Goal: Task Accomplishment & Management: Manage account settings

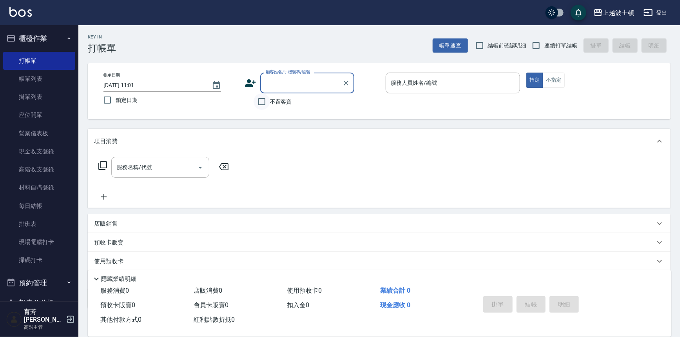
click at [264, 102] on input "不留客資" at bounding box center [262, 101] width 16 height 16
checkbox input "true"
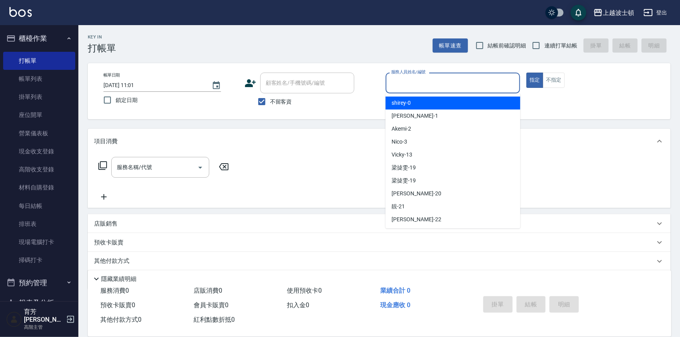
click at [409, 78] on input "服務人員姓名/編號" at bounding box center [453, 83] width 128 height 14
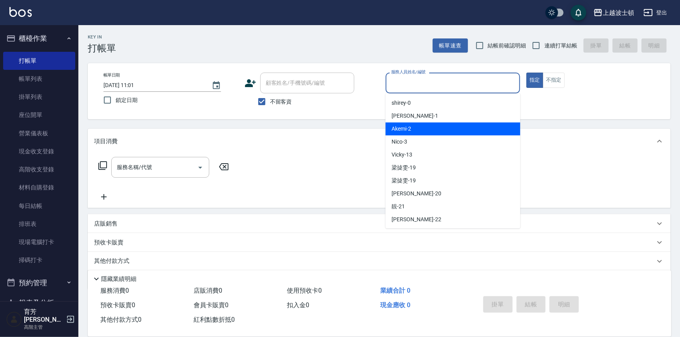
click at [441, 125] on div "Akemi -2" at bounding box center [453, 128] width 135 height 13
type input "Akemi-2"
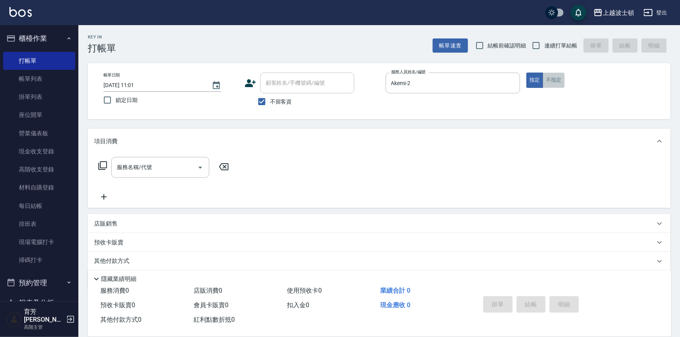
click at [558, 80] on button "不指定" at bounding box center [554, 80] width 22 height 15
click at [174, 166] on input "服務名稱/代號" at bounding box center [154, 167] width 79 height 14
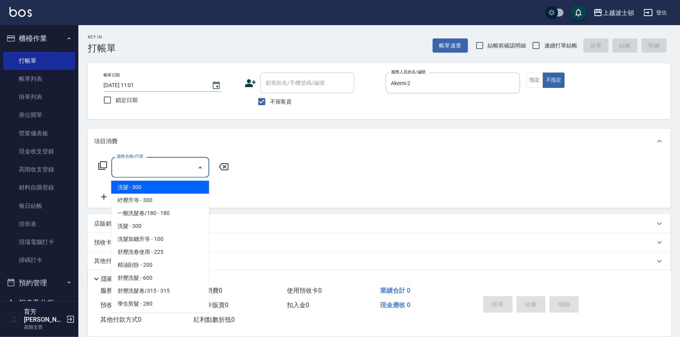
drag, startPoint x: 187, startPoint y: 187, endPoint x: 212, endPoint y: 181, distance: 25.0
click at [187, 187] on span "洗髮 - 300" at bounding box center [160, 187] width 98 height 13
type input "洗髮(201)"
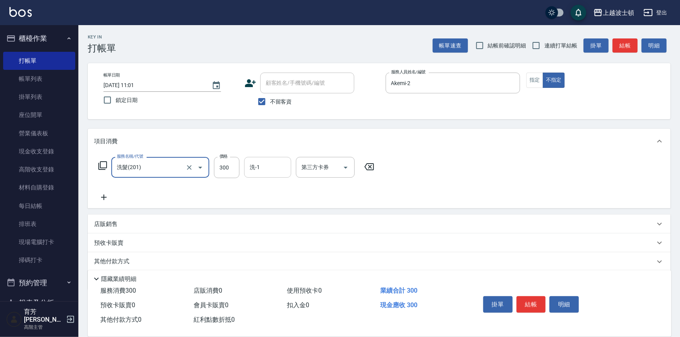
click at [264, 173] on div "洗-1" at bounding box center [267, 167] width 47 height 21
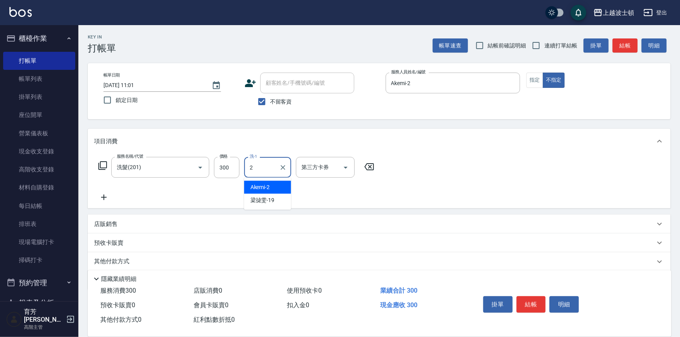
click at [267, 190] on span "Akemi -2" at bounding box center [260, 187] width 20 height 8
type input "Akemi-2"
click at [100, 196] on icon at bounding box center [104, 196] width 20 height 9
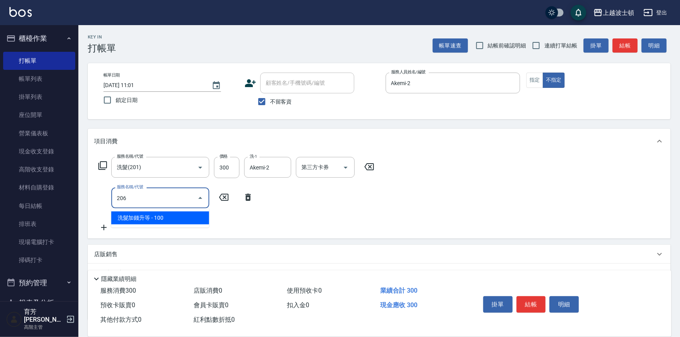
click at [194, 216] on span "洗髮加錢升等 - 100" at bounding box center [160, 217] width 98 height 13
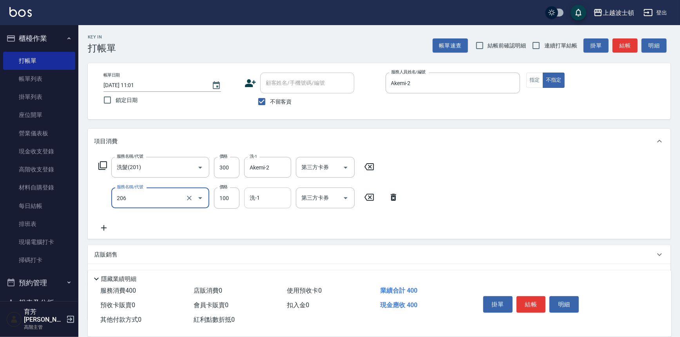
type input "洗髮加錢升等(206)"
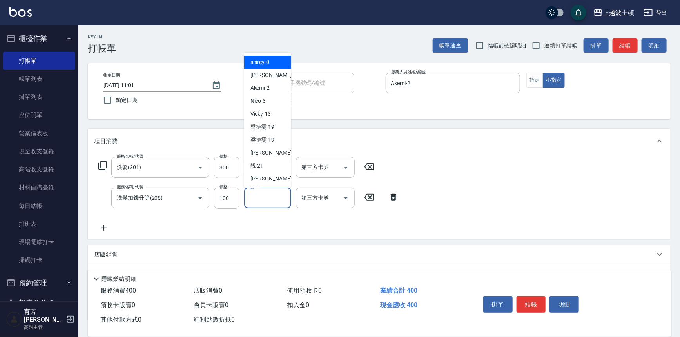
click at [260, 198] on input "洗-1" at bounding box center [268, 198] width 40 height 14
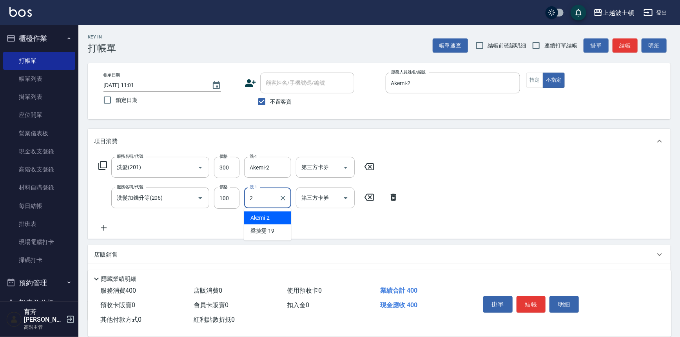
click at [272, 218] on div "Akemi -2" at bounding box center [267, 217] width 47 height 13
type input "Akemi-2"
click at [470, 186] on div "服務名稱/代號 洗髮(201) 服務名稱/代號 價格 300 價格 洗-1 Akemi-2 洗-1 第三方卡券 第三方卡券 服務名稱/代號 洗髮加錢升等(20…" at bounding box center [379, 196] width 583 height 85
click at [525, 304] on button "結帳" at bounding box center [531, 304] width 29 height 16
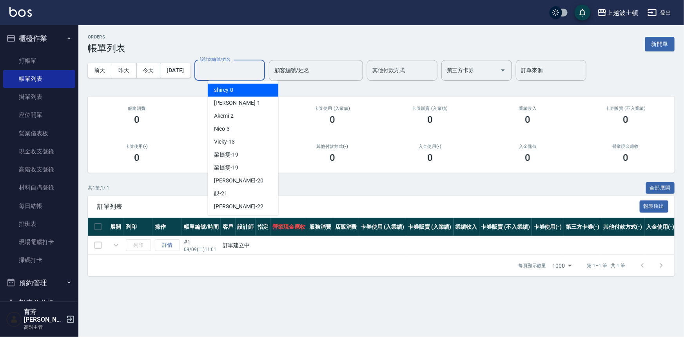
click at [246, 72] on input "設計師編號/姓名" at bounding box center [229, 70] width 63 height 14
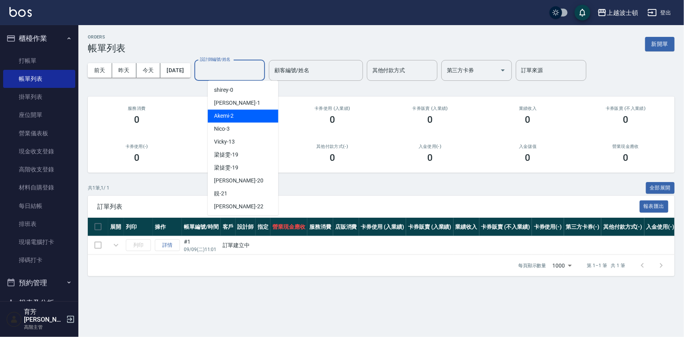
click at [263, 111] on div "Akemi -2" at bounding box center [243, 115] width 71 height 13
type input "Akemi-2"
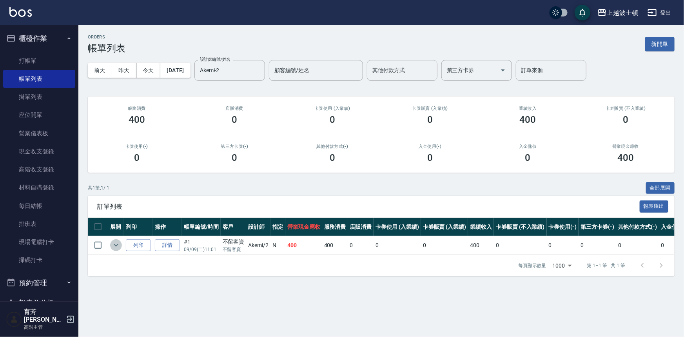
click at [114, 247] on icon "expand row" at bounding box center [115, 244] width 9 height 9
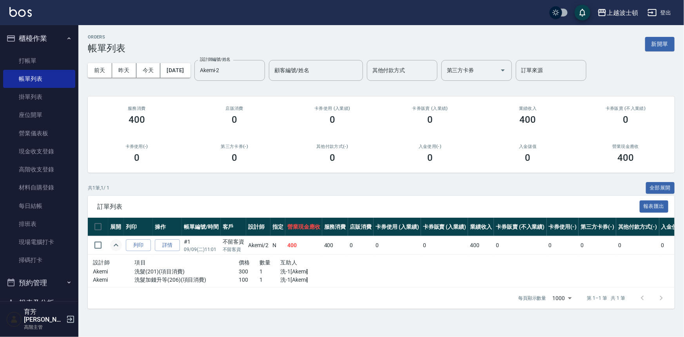
click at [114, 247] on icon "expand row" at bounding box center [115, 244] width 9 height 9
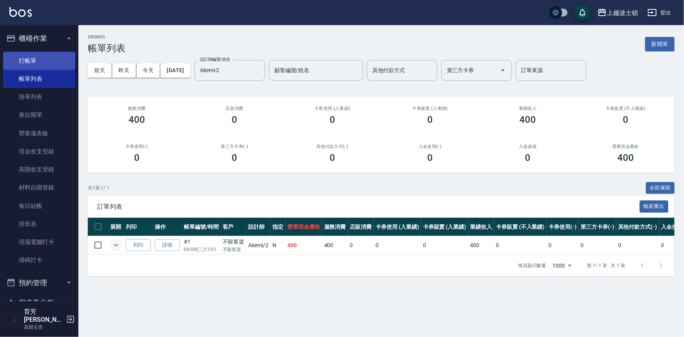
click at [37, 62] on link "打帳單" at bounding box center [39, 61] width 72 height 18
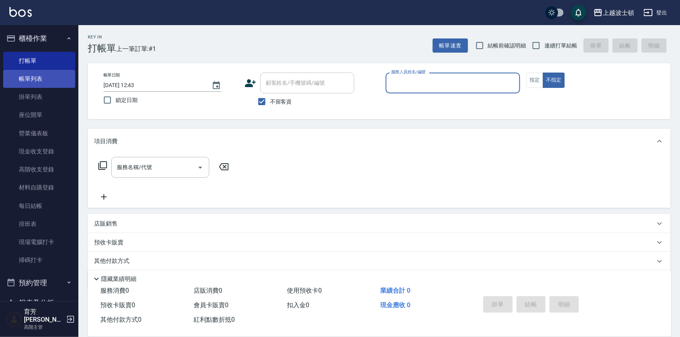
click at [46, 75] on link "帳單列表" at bounding box center [39, 79] width 72 height 18
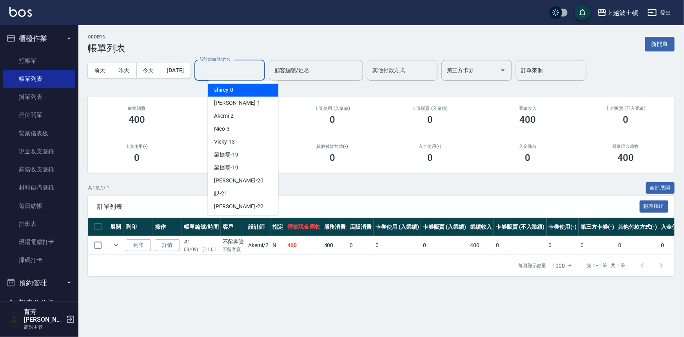
click at [245, 73] on input "設計師編號/姓名" at bounding box center [229, 70] width 63 height 14
click at [247, 90] on div "shirey -0" at bounding box center [243, 89] width 71 height 13
type input "shirey-0"
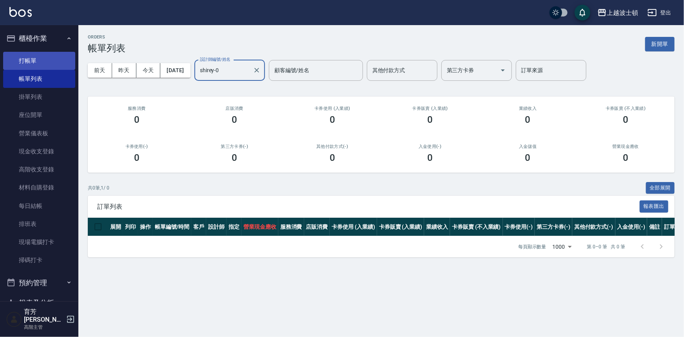
click at [26, 60] on link "打帳單" at bounding box center [39, 61] width 72 height 18
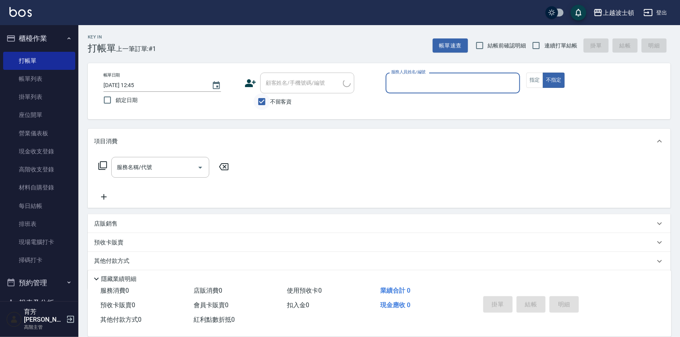
click at [268, 99] on input "不留客資" at bounding box center [262, 101] width 16 height 16
checkbox input "false"
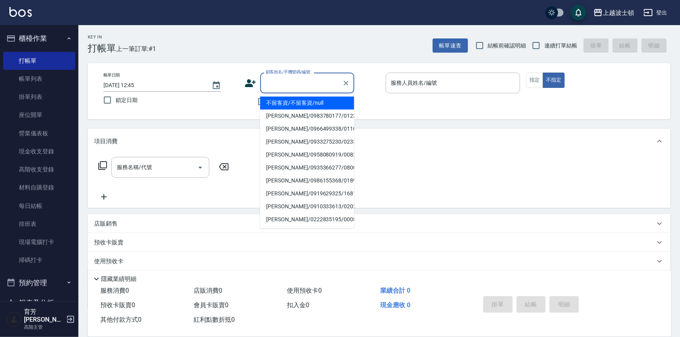
click at [272, 87] on input "顧客姓名/手機號碼/編號" at bounding box center [301, 83] width 75 height 14
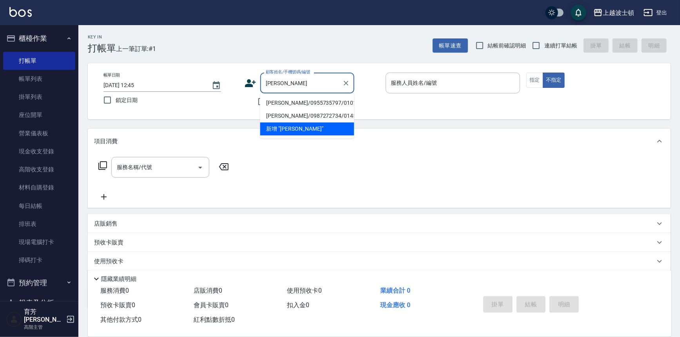
click at [289, 103] on li "[PERSON_NAME]/0955735797/010130" at bounding box center [307, 102] width 94 height 13
type input "[PERSON_NAME]/0955735797/010130"
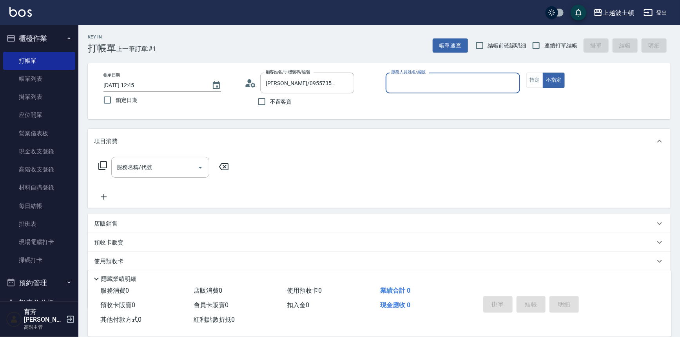
type input "shirey-0"
click at [105, 166] on icon at bounding box center [102, 165] width 9 height 9
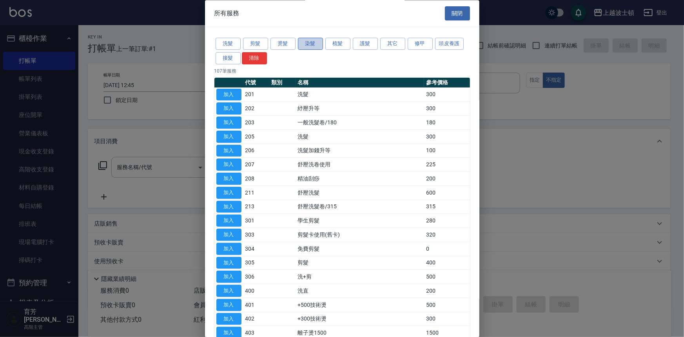
click at [307, 46] on button "染髮" at bounding box center [310, 44] width 25 height 12
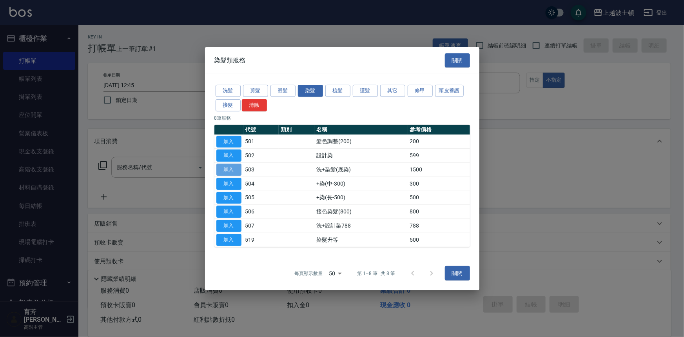
click at [238, 166] on button "加入" at bounding box center [228, 169] width 25 height 12
type input "洗+染髮(底染)(503)"
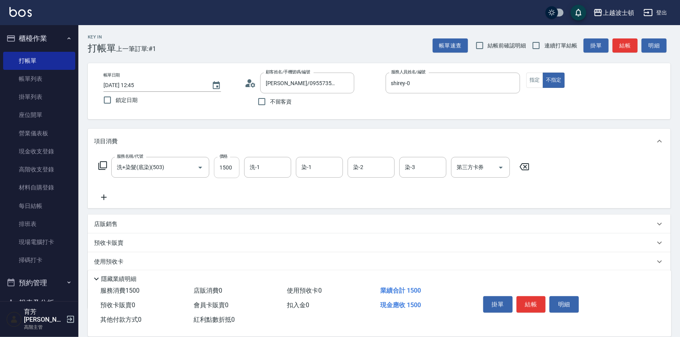
click at [236, 169] on input "1500" at bounding box center [226, 167] width 25 height 21
type input "1300"
click at [266, 167] on input "洗-1" at bounding box center [268, 167] width 40 height 14
type input "350"
click at [280, 165] on icon "Clear" at bounding box center [283, 167] width 8 height 8
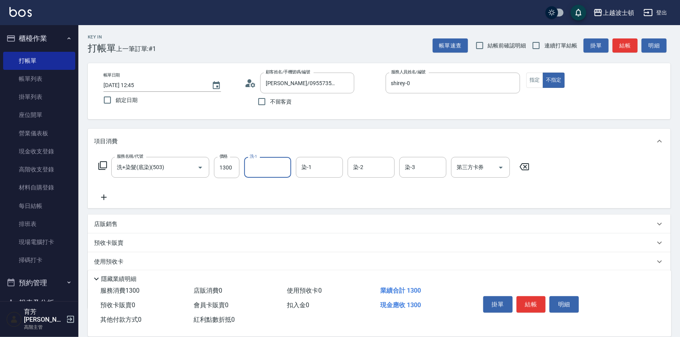
click at [259, 166] on input "洗-1" at bounding box center [268, 167] width 40 height 14
click at [262, 187] on span "思思 -35" at bounding box center [259, 187] width 19 height 8
type input "思思-35"
click at [320, 171] on input "染-1" at bounding box center [319, 167] width 40 height 14
click at [317, 184] on span "shirey -0" at bounding box center [311, 187] width 19 height 8
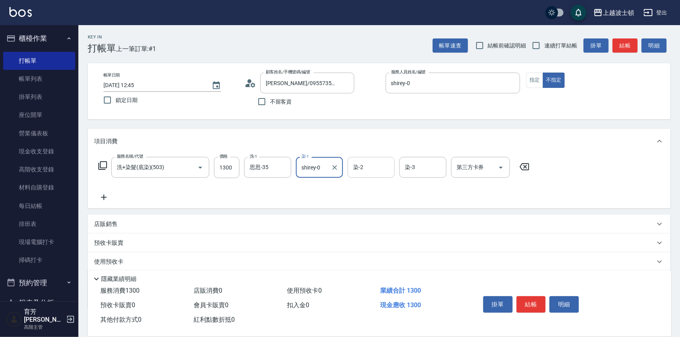
type input "shirey-0"
click at [366, 169] on input "染-2" at bounding box center [371, 167] width 40 height 14
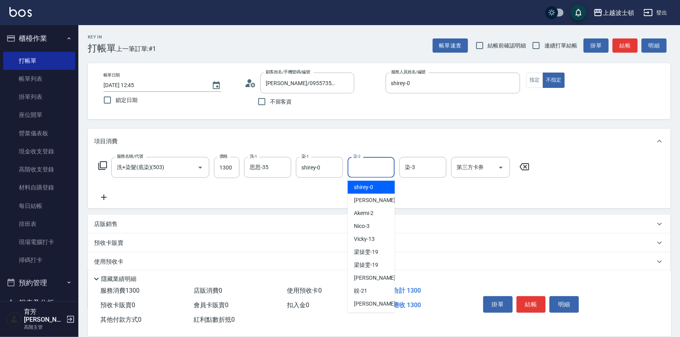
click at [371, 183] on span "shirey -0" at bounding box center [363, 187] width 19 height 8
type input "shirey-0"
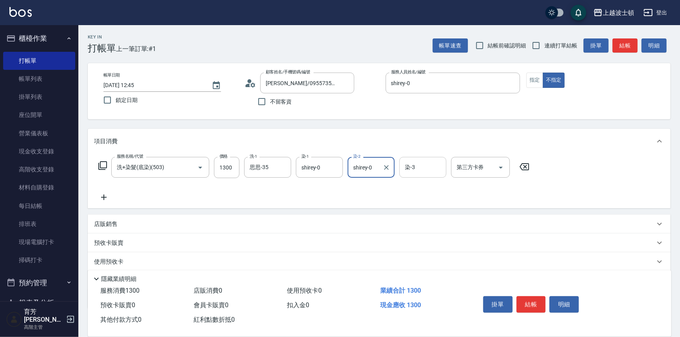
click at [419, 167] on input "染-3" at bounding box center [423, 167] width 40 height 14
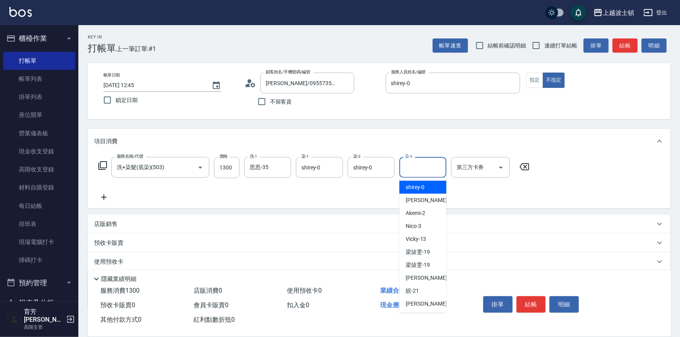
click at [417, 185] on span "shirey -0" at bounding box center [415, 187] width 19 height 8
type input "shirey-0"
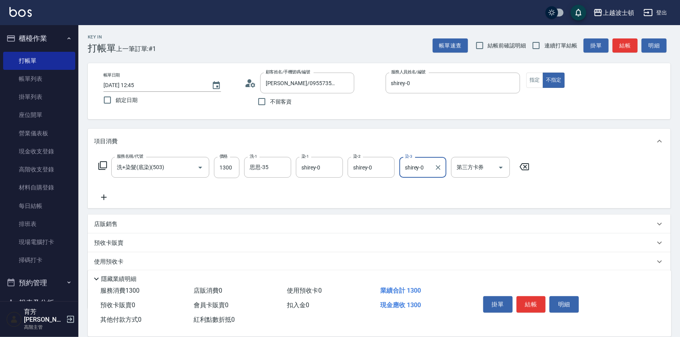
click at [102, 163] on icon at bounding box center [102, 165] width 9 height 9
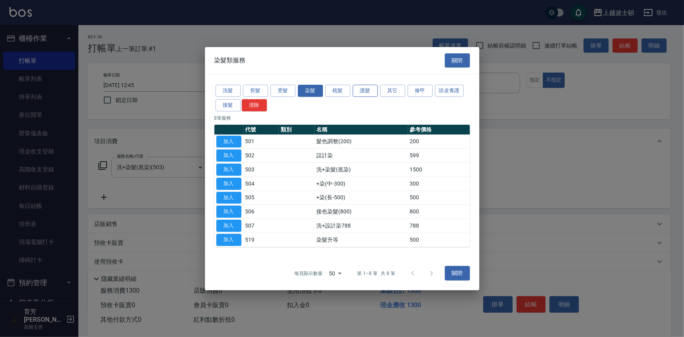
click at [371, 92] on button "護髮" at bounding box center [365, 91] width 25 height 12
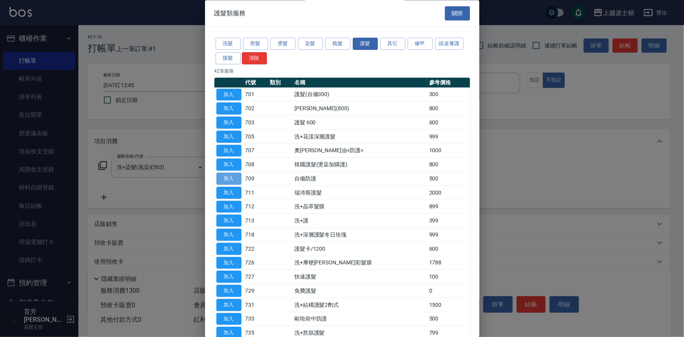
click at [236, 179] on button "加入" at bounding box center [228, 179] width 25 height 12
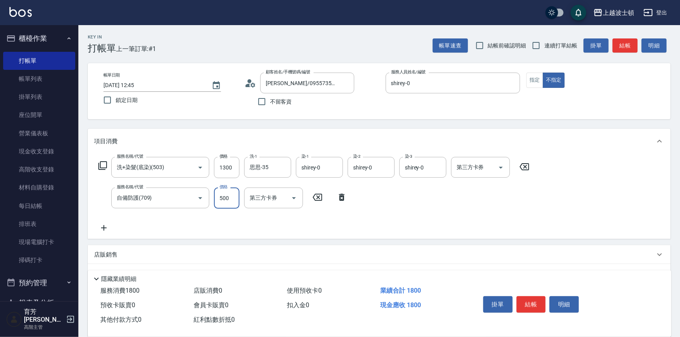
click at [231, 193] on input "500" at bounding box center [226, 197] width 25 height 21
type input "30"
click at [527, 300] on button "結帳" at bounding box center [531, 304] width 29 height 16
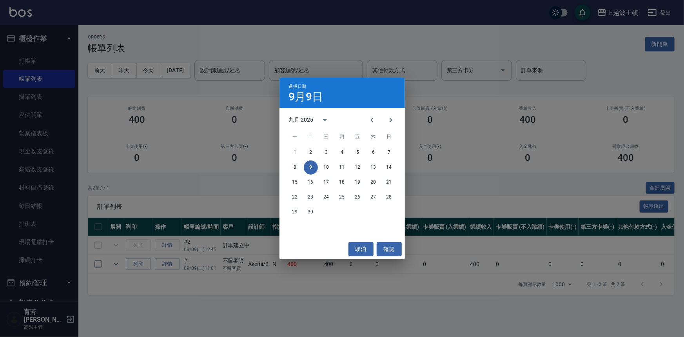
click at [27, 58] on div "選擇日期 9月9日 九月 2025 一 二 三 四 五 六 日 1 2 3 4 5 6 7 8 9 10 11 12 13 14 15 16 17 18 19…" at bounding box center [342, 168] width 684 height 337
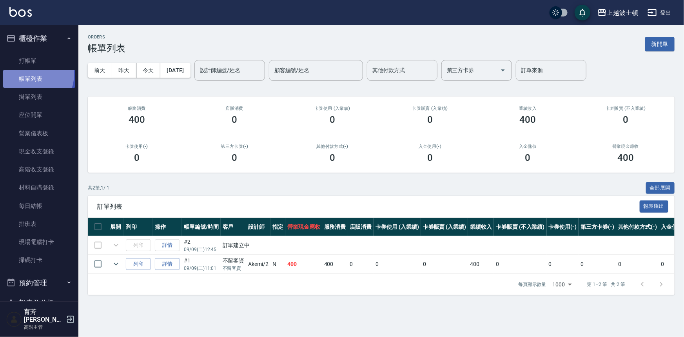
click at [31, 74] on link "帳單列表" at bounding box center [39, 79] width 72 height 18
click at [239, 72] on input "設計師編號/姓名" at bounding box center [229, 70] width 63 height 14
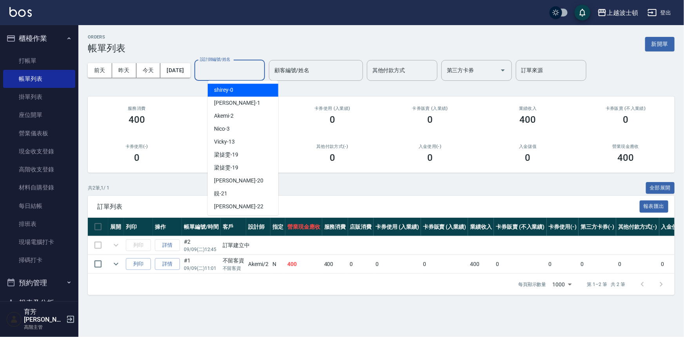
click at [242, 89] on div "shirey -0" at bounding box center [243, 89] width 71 height 13
type input "shirey-0"
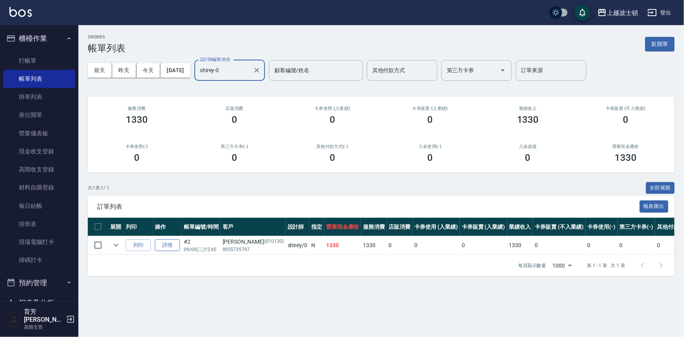
click at [169, 243] on link "詳情" at bounding box center [167, 245] width 25 height 12
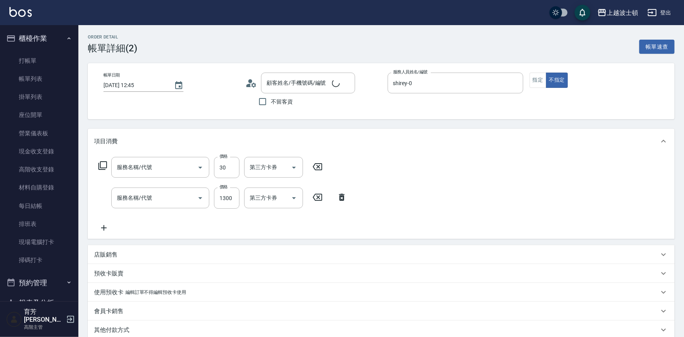
type input "[DATE] 12:45"
type input "shirey-0"
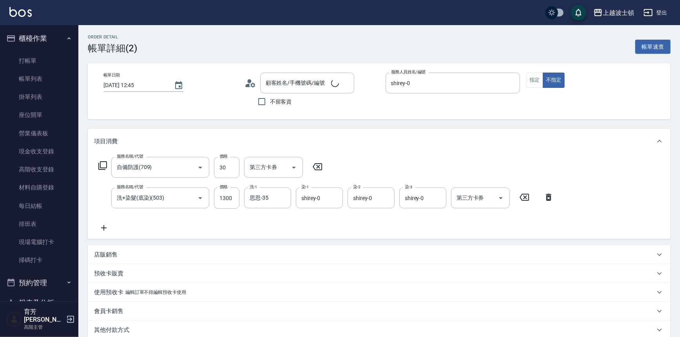
type input "自備防護(709)"
type input "洗+染髮(底染)(503)"
type input "[PERSON_NAME]/0955735797/010130"
click at [535, 83] on button "指定" at bounding box center [534, 80] width 17 height 15
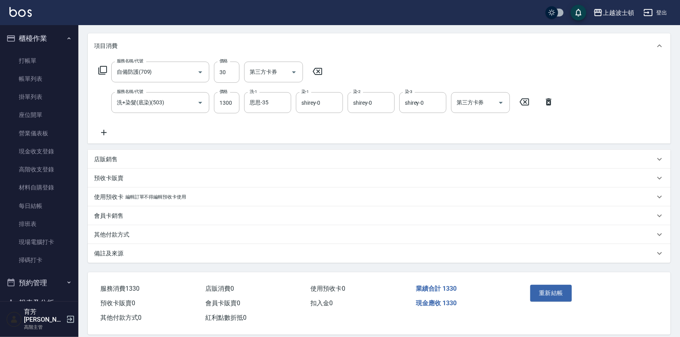
scroll to position [102, 0]
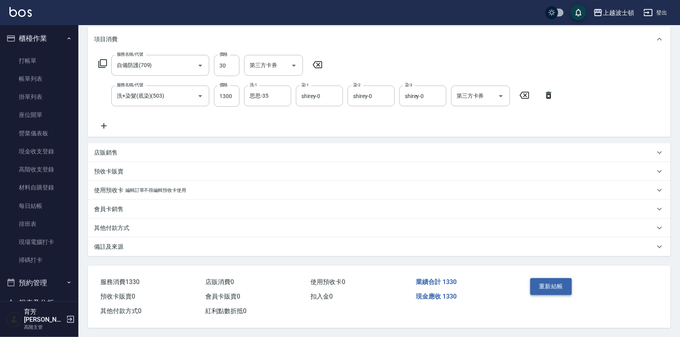
click at [551, 284] on button "重新結帳" at bounding box center [551, 286] width 42 height 16
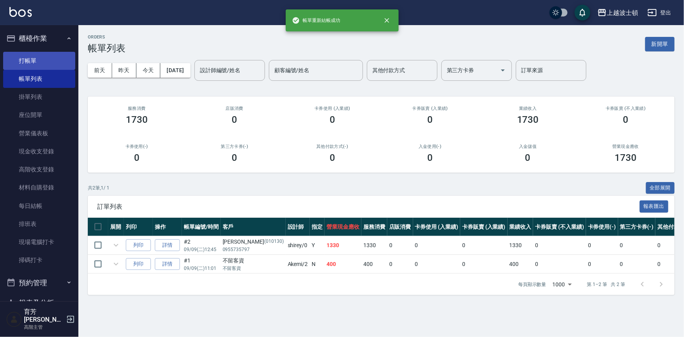
click at [36, 59] on link "打帳單" at bounding box center [39, 61] width 72 height 18
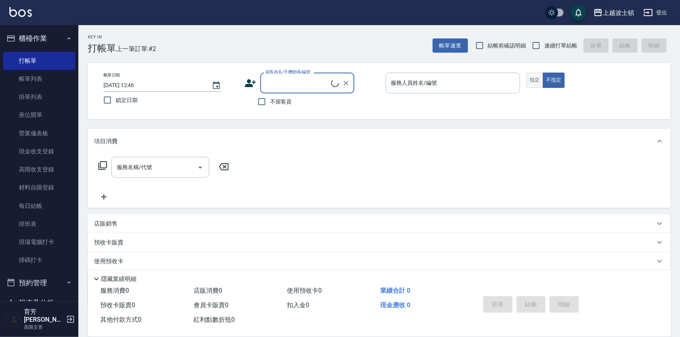
click at [534, 82] on button "指定" at bounding box center [534, 80] width 17 height 15
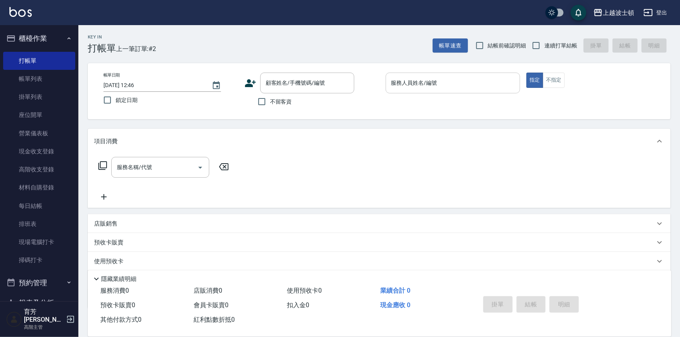
click at [444, 91] on div "服務人員姓名/編號" at bounding box center [453, 83] width 135 height 21
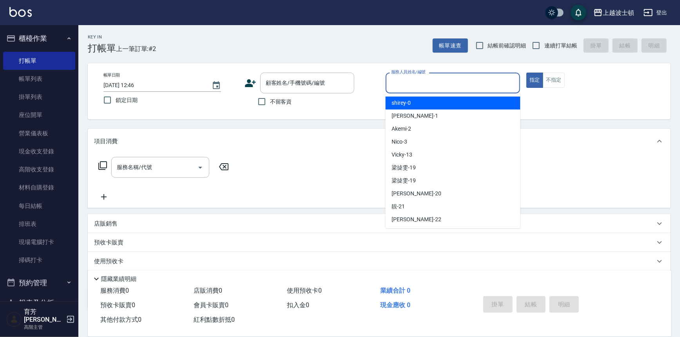
click at [436, 103] on div "shirey -0" at bounding box center [453, 102] width 135 height 13
type input "shirey-0"
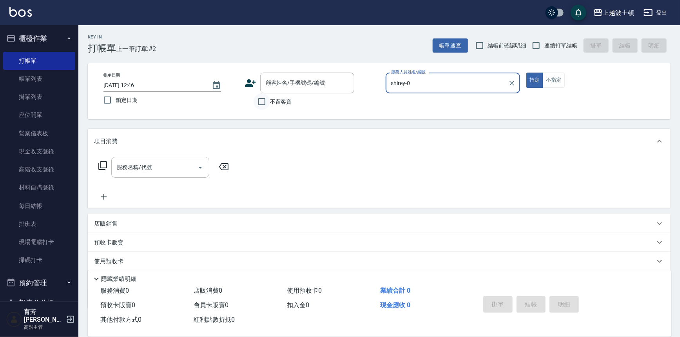
click at [266, 102] on input "不留客資" at bounding box center [262, 101] width 16 height 16
checkbox input "true"
click at [100, 167] on icon at bounding box center [102, 165] width 9 height 9
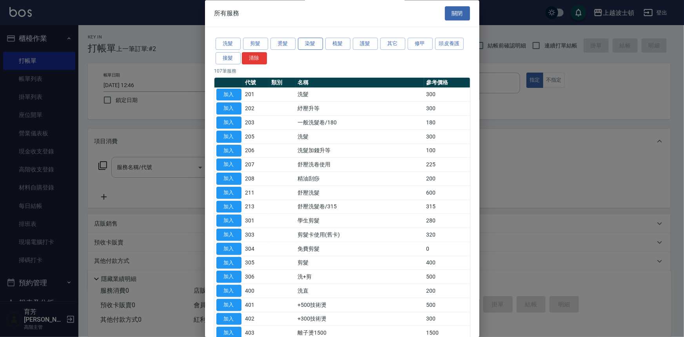
click at [318, 44] on button "染髮" at bounding box center [310, 44] width 25 height 12
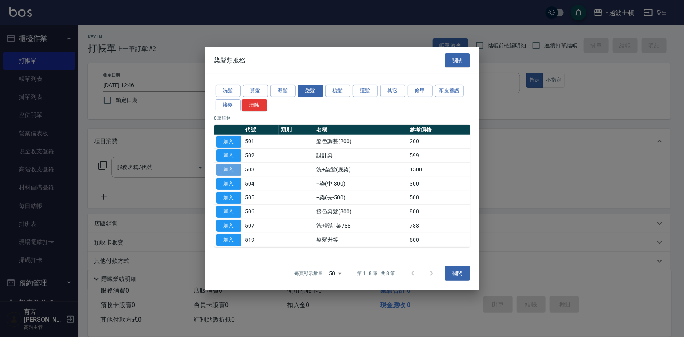
click at [235, 169] on button "加入" at bounding box center [228, 169] width 25 height 12
type input "洗+染髮(底染)(503)"
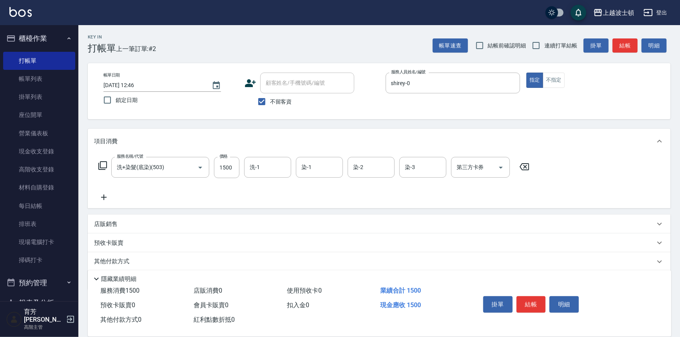
click at [235, 169] on input "1500" at bounding box center [226, 167] width 25 height 21
click at [100, 162] on icon at bounding box center [102, 165] width 9 height 9
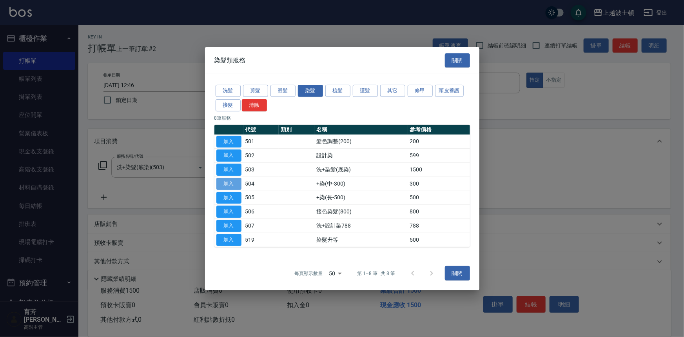
click at [231, 183] on button "加入" at bounding box center [228, 184] width 25 height 12
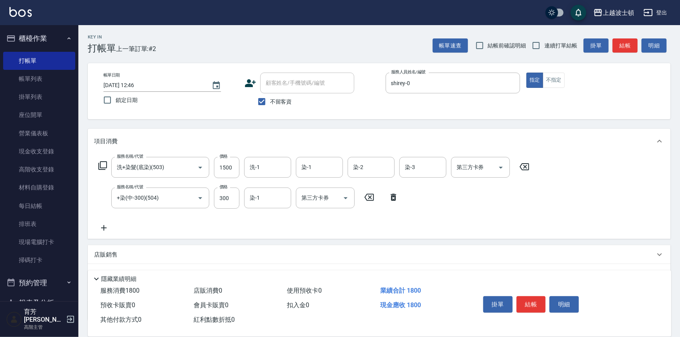
click at [105, 163] on icon at bounding box center [102, 165] width 9 height 9
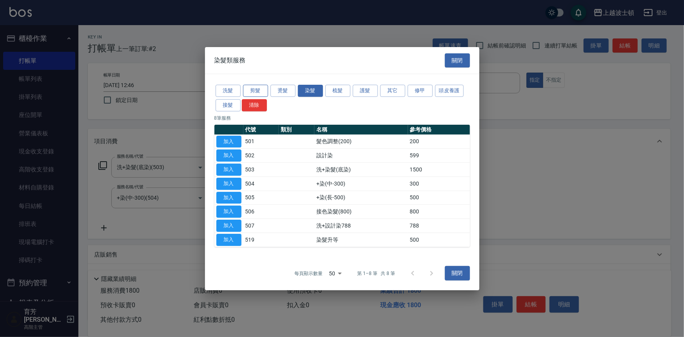
click at [260, 90] on button "剪髮" at bounding box center [255, 91] width 25 height 12
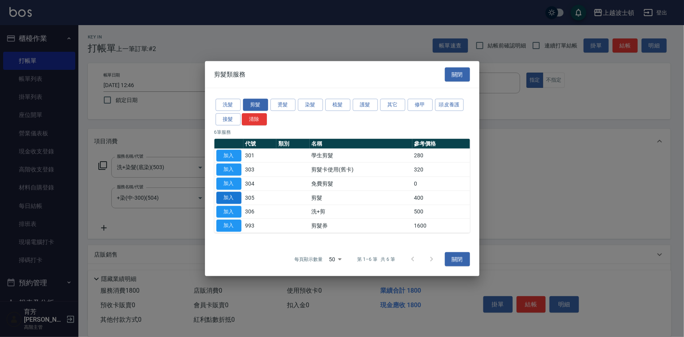
click at [227, 200] on button "加入" at bounding box center [228, 197] width 25 height 12
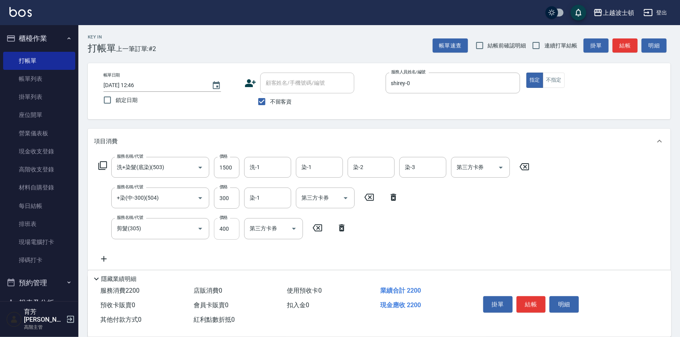
click at [236, 223] on input "400" at bounding box center [226, 228] width 25 height 21
drag, startPoint x: 236, startPoint y: 223, endPoint x: 218, endPoint y: 223, distance: 17.7
click at [218, 223] on input "400" at bounding box center [226, 228] width 25 height 21
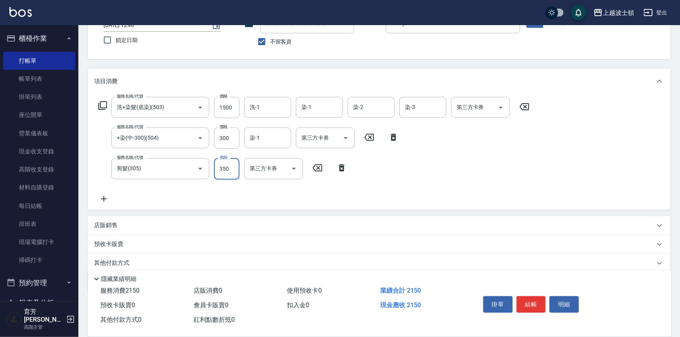
scroll to position [88, 0]
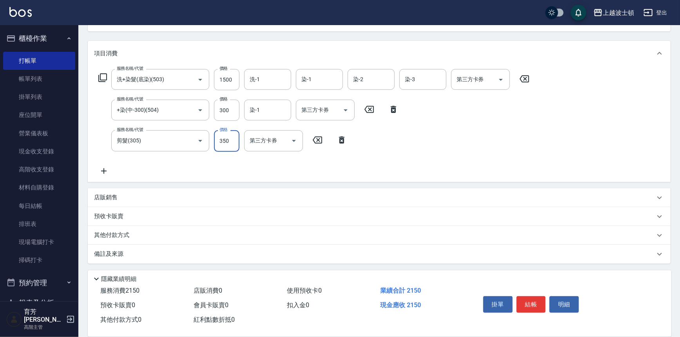
type input "350"
click at [101, 74] on icon at bounding box center [102, 77] width 9 height 9
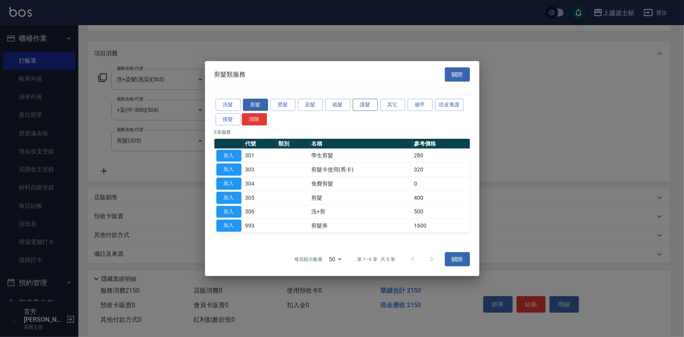
click at [365, 101] on button "護髮" at bounding box center [365, 105] width 25 height 12
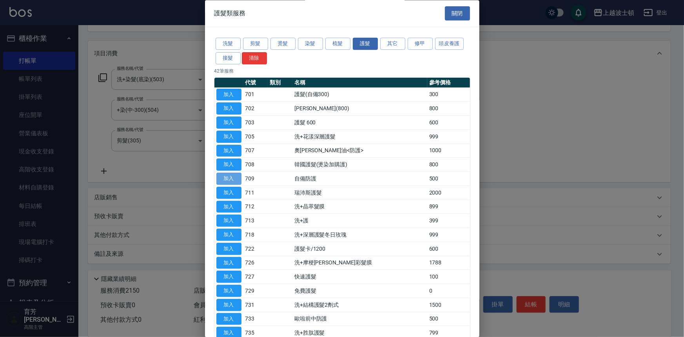
click at [225, 176] on button "加入" at bounding box center [228, 179] width 25 height 12
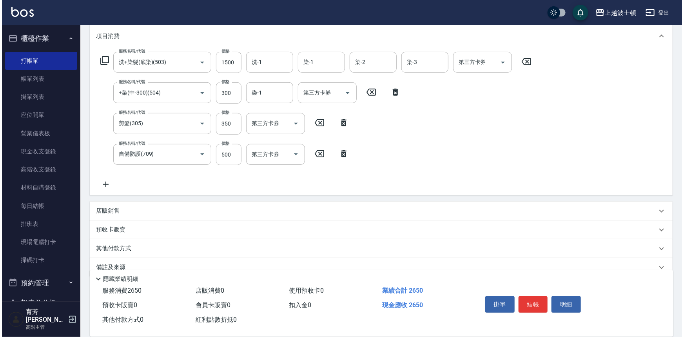
scroll to position [118, 0]
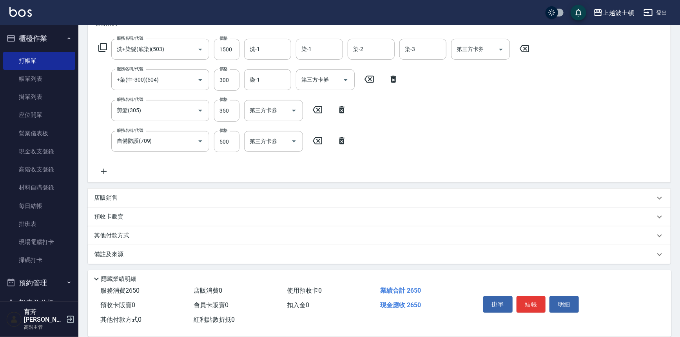
click at [103, 44] on icon at bounding box center [102, 47] width 9 height 9
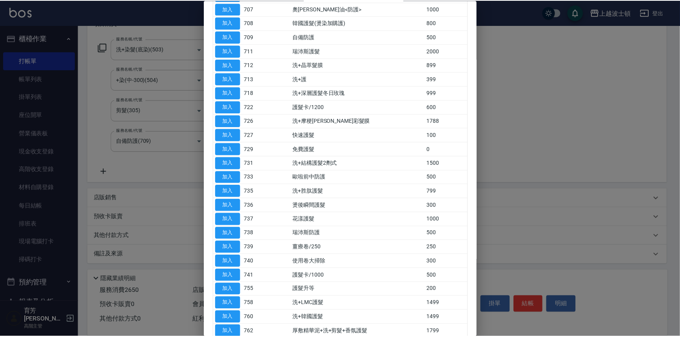
scroll to position [106, 0]
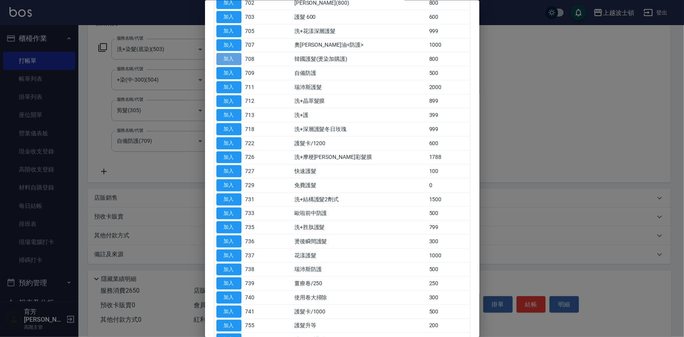
click at [230, 57] on button "加入" at bounding box center [228, 59] width 25 height 12
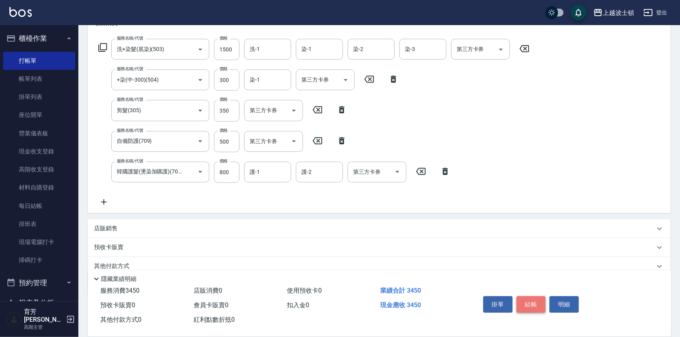
click at [530, 304] on button "結帳" at bounding box center [531, 304] width 29 height 16
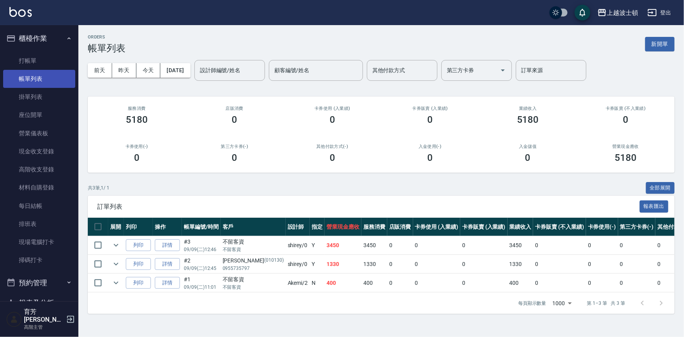
click at [35, 76] on link "帳單列表" at bounding box center [39, 79] width 72 height 18
click at [118, 69] on button "昨天" at bounding box center [124, 70] width 24 height 15
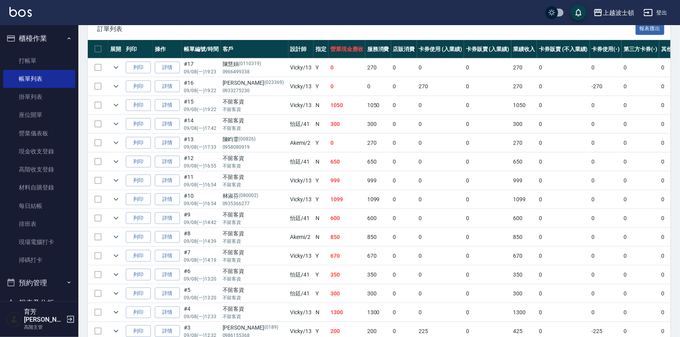
scroll to position [154, 0]
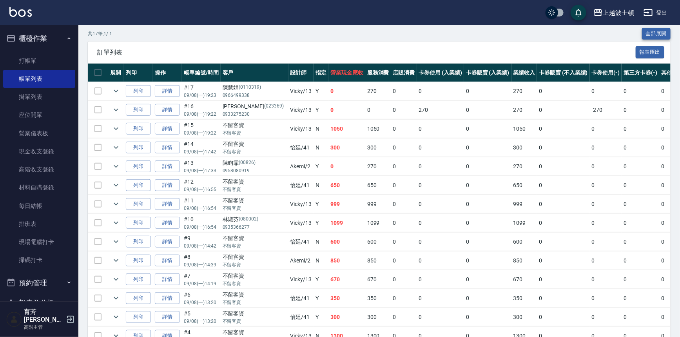
click at [645, 33] on button "全部展開" at bounding box center [656, 34] width 29 height 12
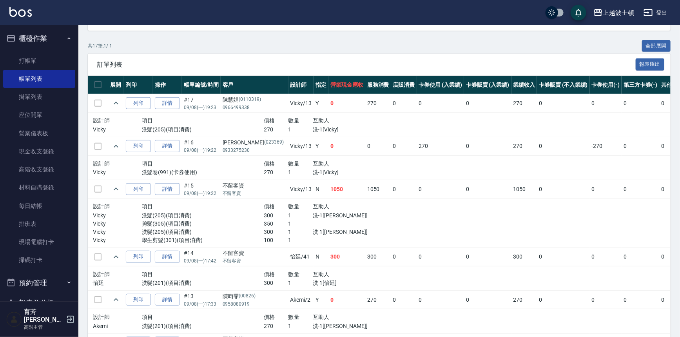
scroll to position [140, 0]
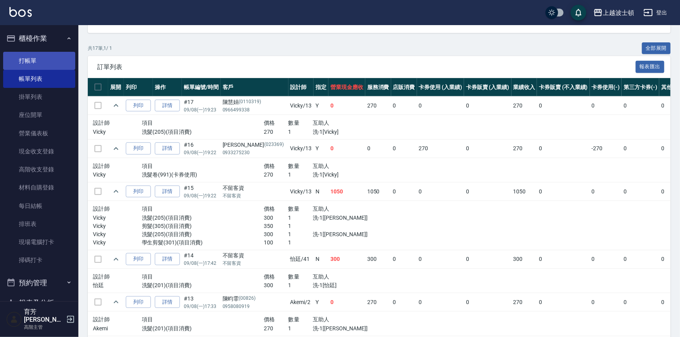
click at [40, 58] on link "打帳單" at bounding box center [39, 61] width 72 height 18
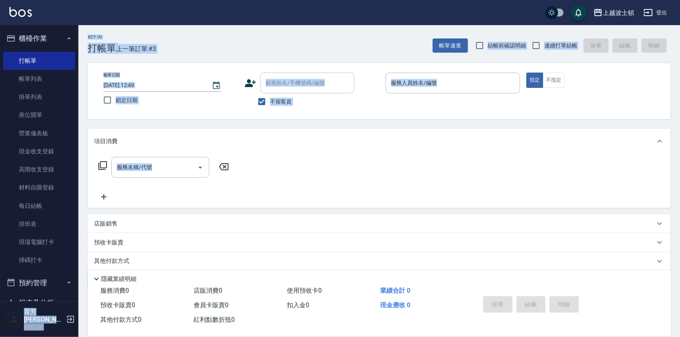
drag, startPoint x: 74, startPoint y: 188, endPoint x: 79, endPoint y: 219, distance: 31.7
click at [79, 219] on div "上越波士頓 登出 櫃檯作業 打帳單 帳單列表 掛單列表 座位開單 營業儀表板 現金收支登錄 高階收支登錄 材料自購登錄 每日結帳 排班表 現場電腦打卡 掃碼打…" at bounding box center [340, 181] width 680 height 363
click at [86, 137] on div "Key In 打帳單 上一筆訂單:#3 帳單速查 結帳前確認明細 連續打單結帳 掛單 結帳 明細 帳單日期 [DATE] 12:49 鎖定日期 顧客姓名/手機…" at bounding box center [379, 194] width 602 height 338
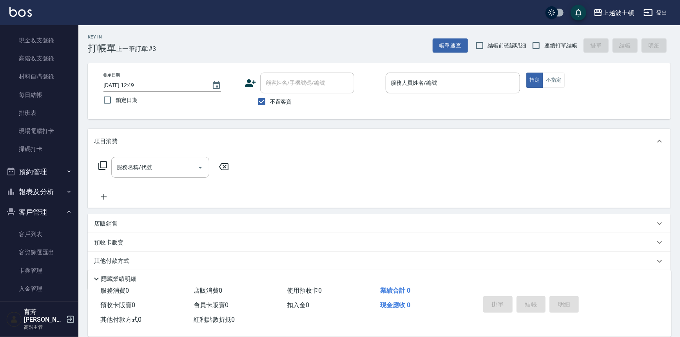
scroll to position [112, 0]
click at [53, 191] on button "報表及分析" at bounding box center [39, 190] width 72 height 20
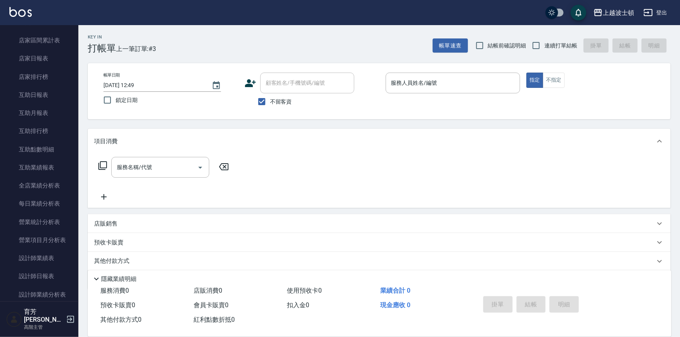
scroll to position [333, 0]
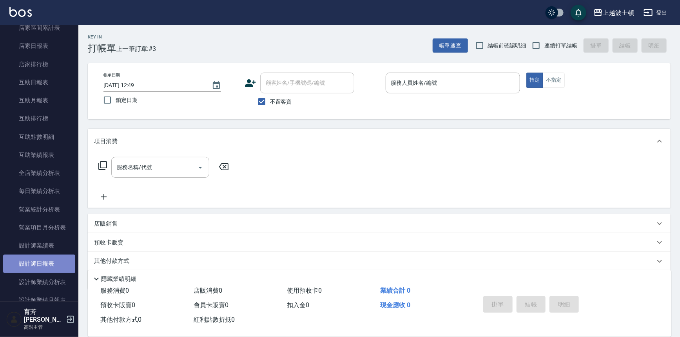
click at [55, 261] on link "設計師日報表" at bounding box center [39, 263] width 72 height 18
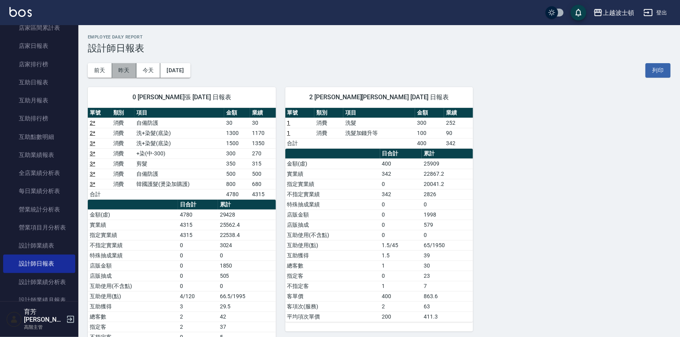
click at [121, 63] on button "昨天" at bounding box center [124, 70] width 24 height 15
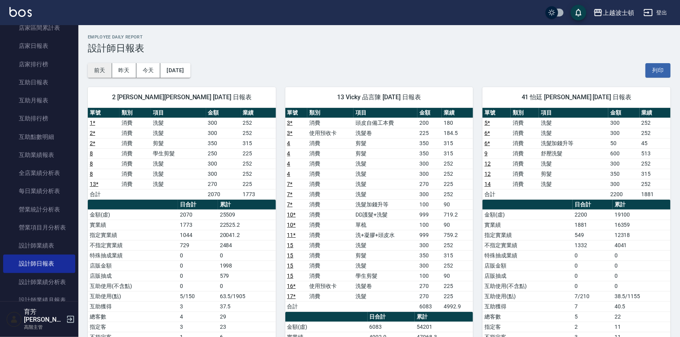
click at [102, 70] on button "前天" at bounding box center [100, 70] width 24 height 15
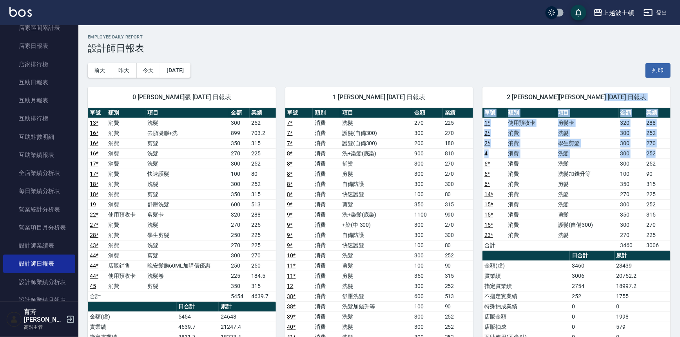
drag, startPoint x: 680, startPoint y: 87, endPoint x: 666, endPoint y: 153, distance: 67.2
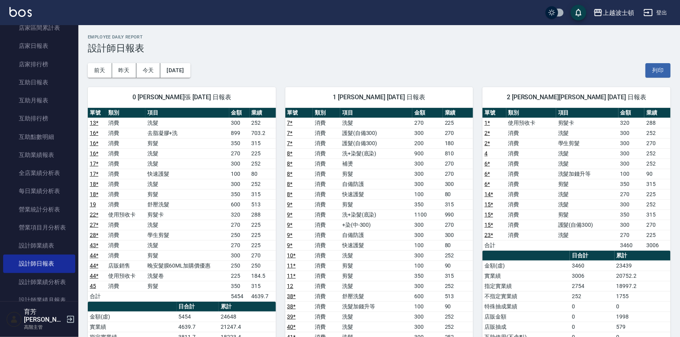
click at [600, 51] on h3 "設計師日報表" at bounding box center [379, 48] width 583 height 11
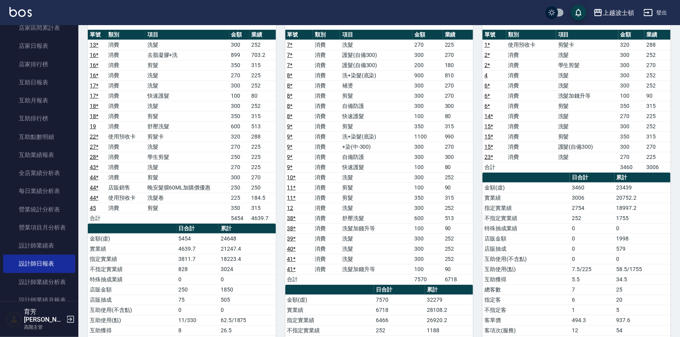
scroll to position [136, 0]
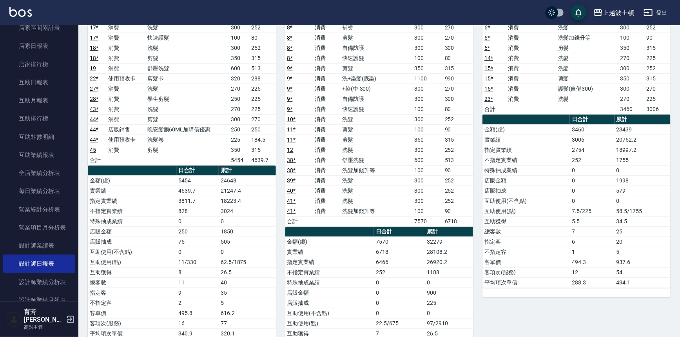
click at [646, 124] on td "23439" at bounding box center [643, 129] width 56 height 10
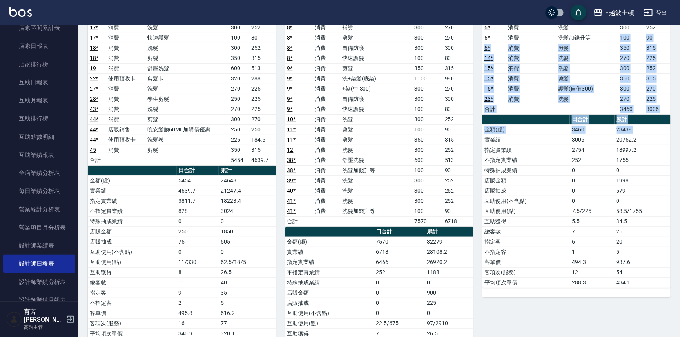
drag, startPoint x: 646, startPoint y: 124, endPoint x: 633, endPoint y: 36, distance: 88.7
click at [634, 36] on div "單號 類別 項目 金額 業績 1 * 使用預收卡 剪髮卡 320 288 2 * 消費 洗髮 300 252 2 * 消費 學生剪髮 300 270 4 消費…" at bounding box center [576, 130] width 188 height 316
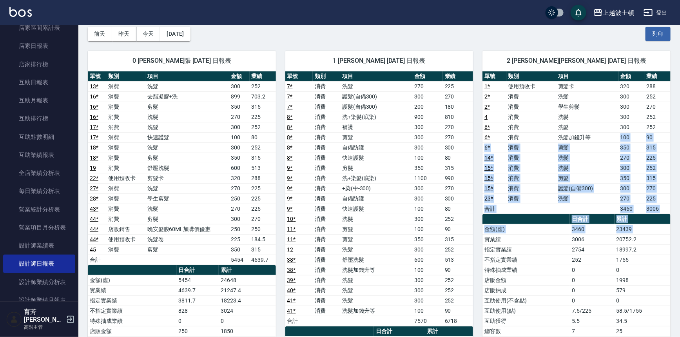
scroll to position [0, 0]
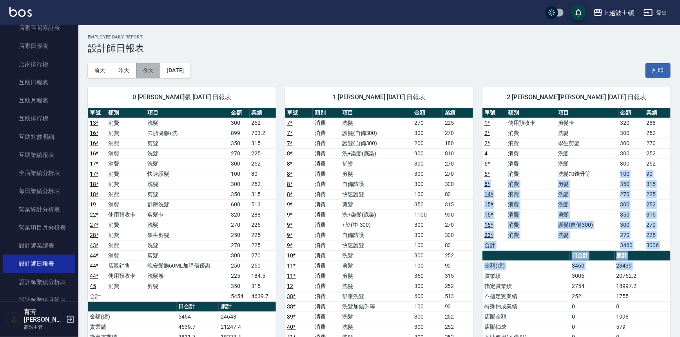
click at [143, 69] on button "今天" at bounding box center [148, 70] width 24 height 15
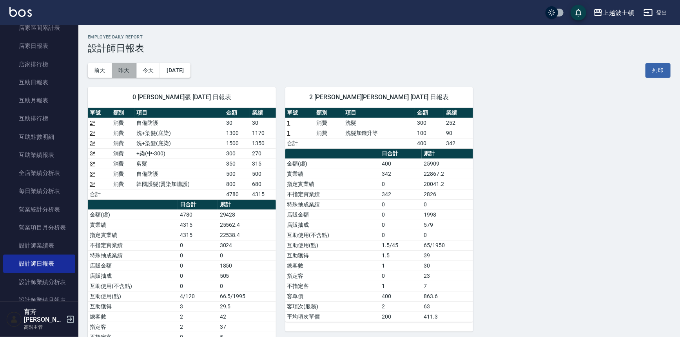
click at [125, 68] on button "昨天" at bounding box center [124, 70] width 24 height 15
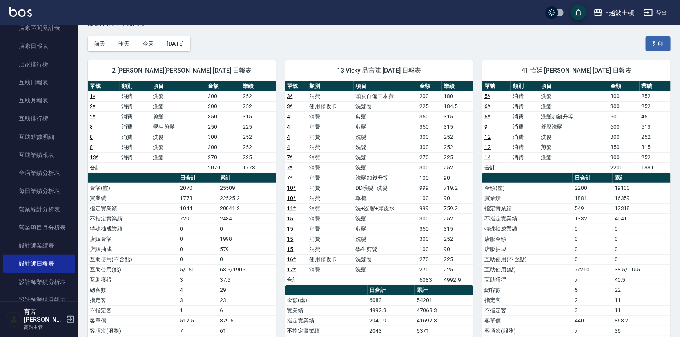
scroll to position [26, 0]
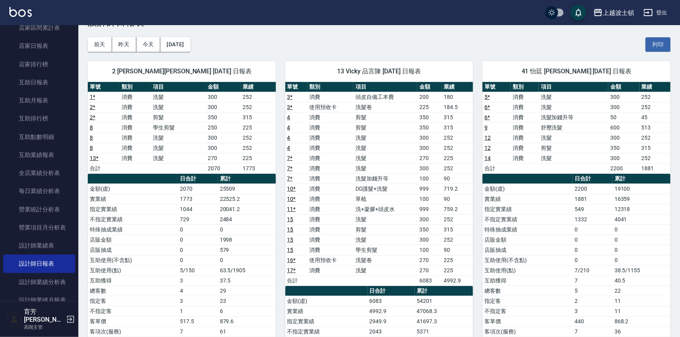
drag, startPoint x: 74, startPoint y: 102, endPoint x: 75, endPoint y: 93, distance: 9.5
click at [75, 93] on nav "櫃檯作業 打帳單 帳單列表 掛單列表 座位開單 營業儀表板 現金收支登錄 高階收支登錄 材料自購登錄 每日結帳 排班表 現場電腦打卡 掃碼打卡 預約管理 預約…" at bounding box center [39, 163] width 78 height 276
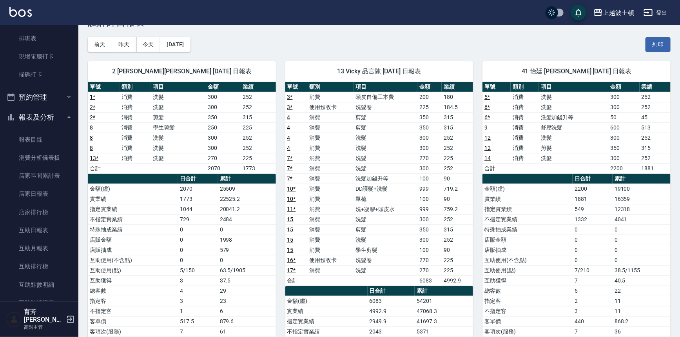
scroll to position [180, 0]
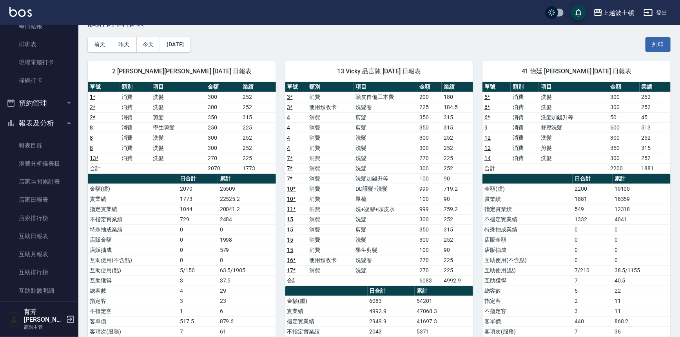
click at [66, 125] on icon "button" at bounding box center [69, 123] width 6 height 6
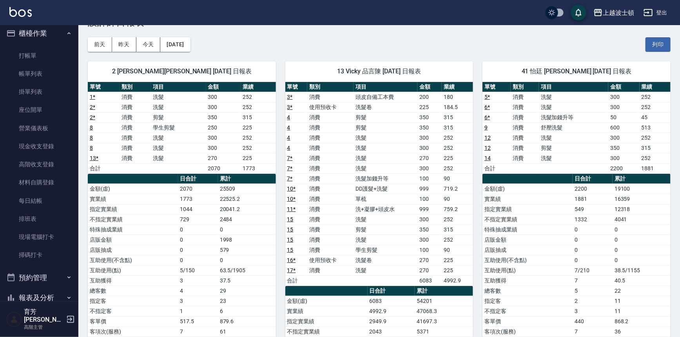
scroll to position [2, 0]
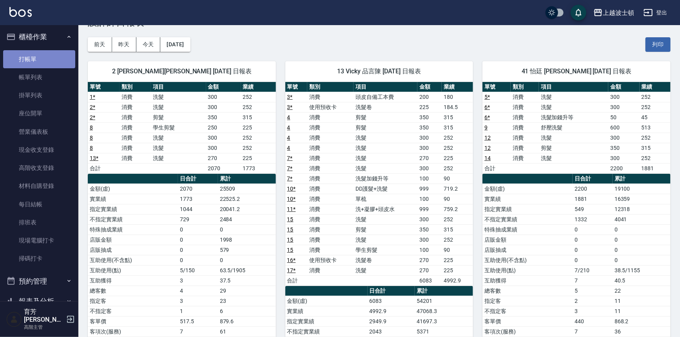
click at [55, 54] on link "打帳單" at bounding box center [39, 59] width 72 height 18
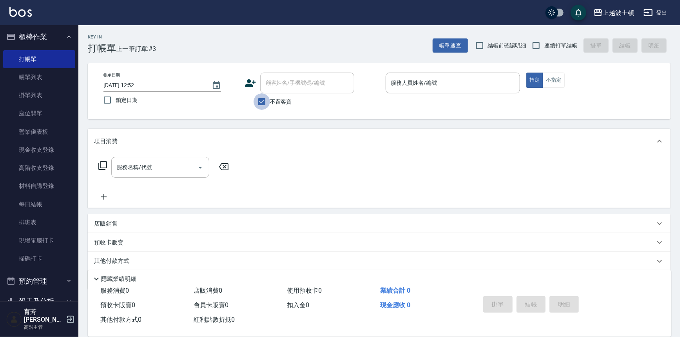
click at [260, 102] on input "不留客資" at bounding box center [262, 101] width 16 height 16
checkbox input "false"
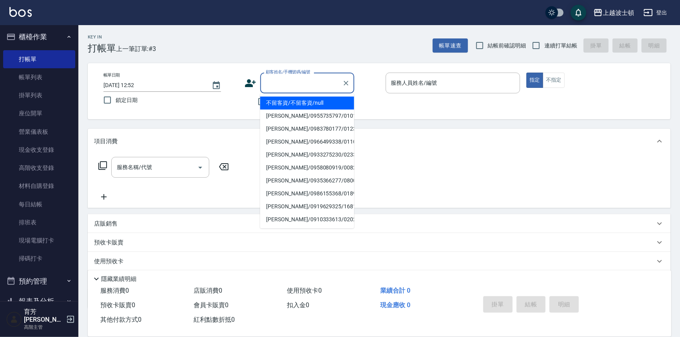
click at [275, 85] on input "顧客姓名/手機號碼/編號" at bounding box center [301, 83] width 75 height 14
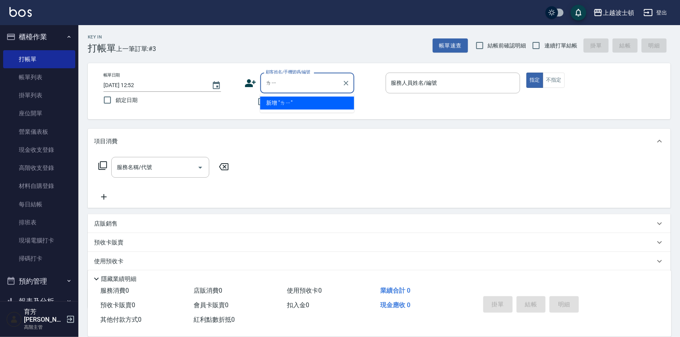
type input "麗"
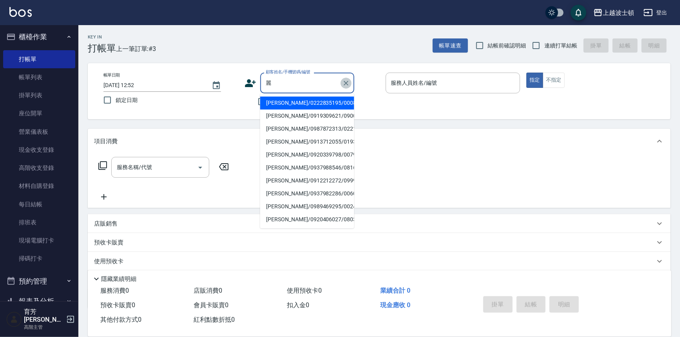
click at [345, 78] on button "Clear" at bounding box center [346, 83] width 11 height 11
click at [345, 81] on icon "Clear" at bounding box center [346, 83] width 8 height 8
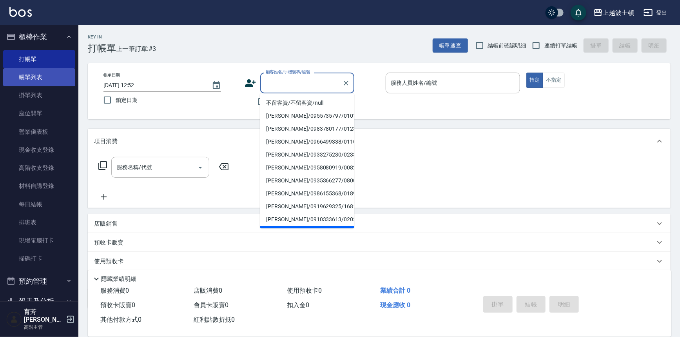
click at [52, 79] on link "帳單列表" at bounding box center [39, 77] width 72 height 18
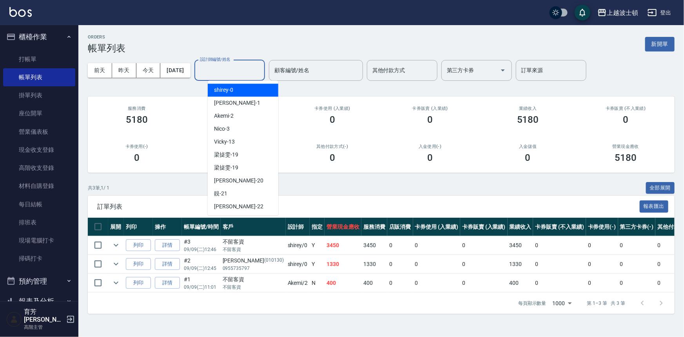
click at [240, 71] on input "設計師編號/姓名" at bounding box center [229, 70] width 63 height 14
click at [243, 90] on div "shirey -0" at bounding box center [243, 89] width 71 height 13
type input "shirey-0"
